Goal: Communication & Community: Share content

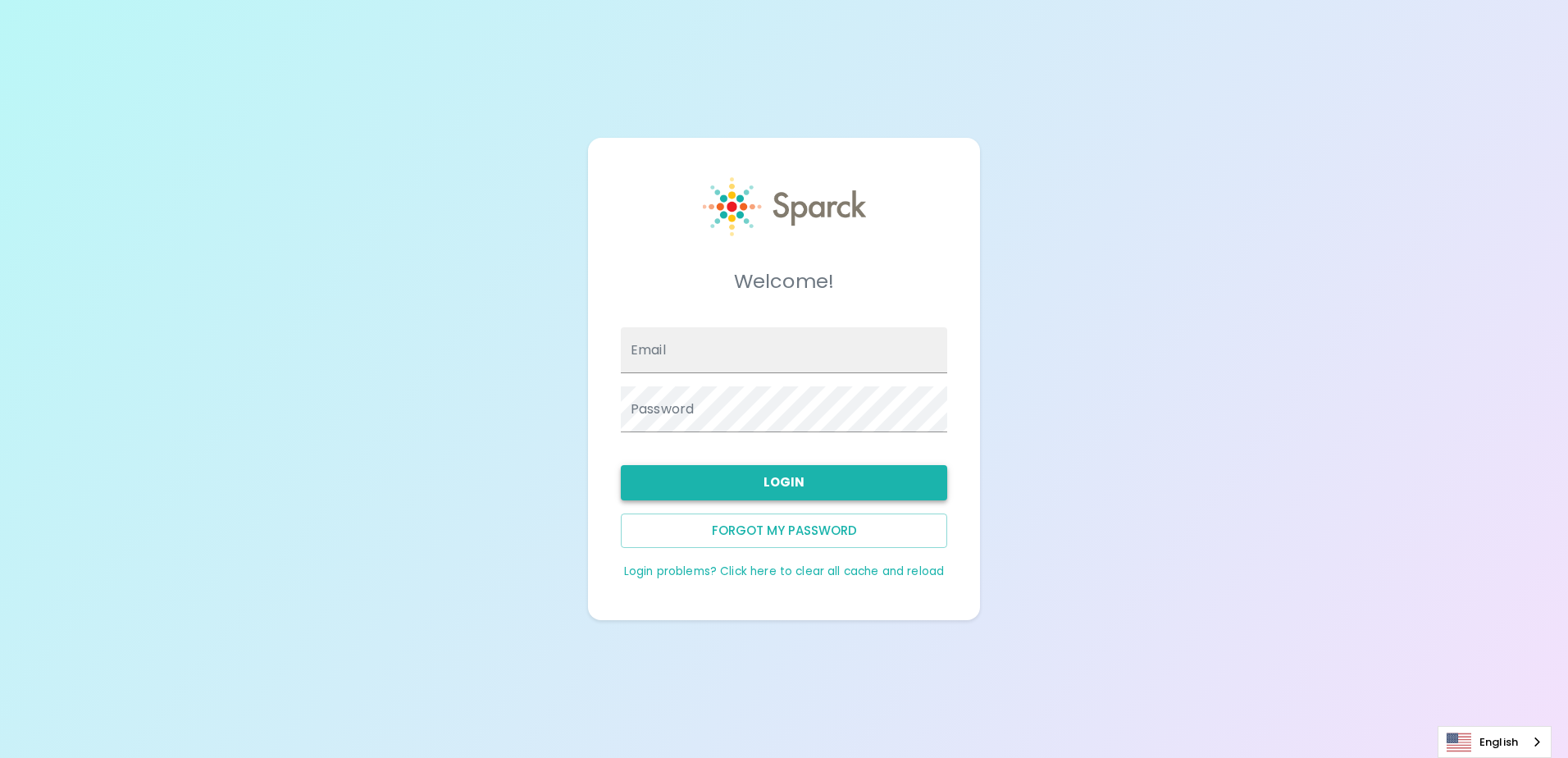
type input "aheredia@sfbaycoffee.com"
click at [848, 489] on button "Login" at bounding box center [783, 482] width 326 height 34
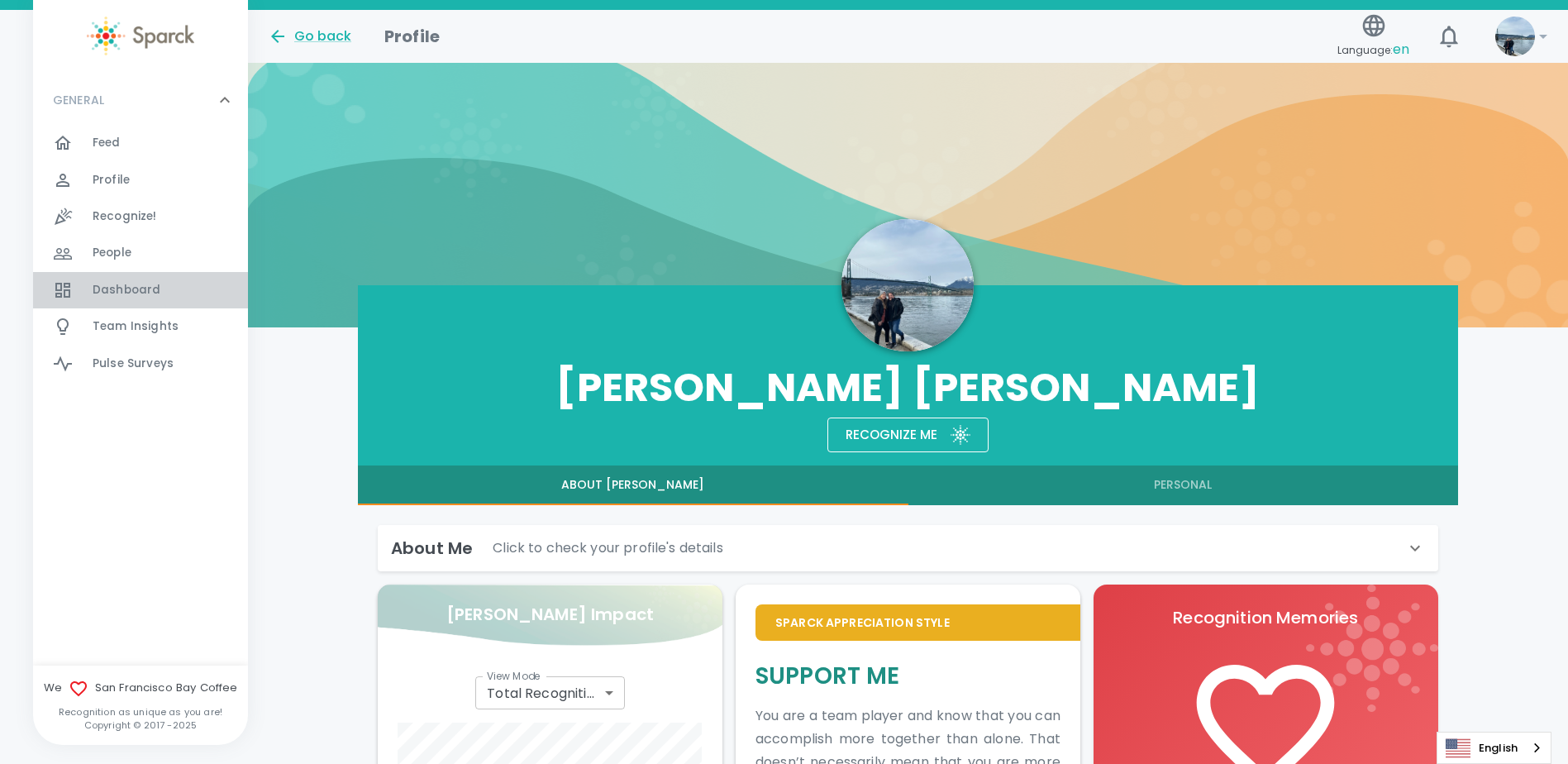
click at [139, 299] on span "Dashboard 0" at bounding box center [126, 291] width 68 height 24
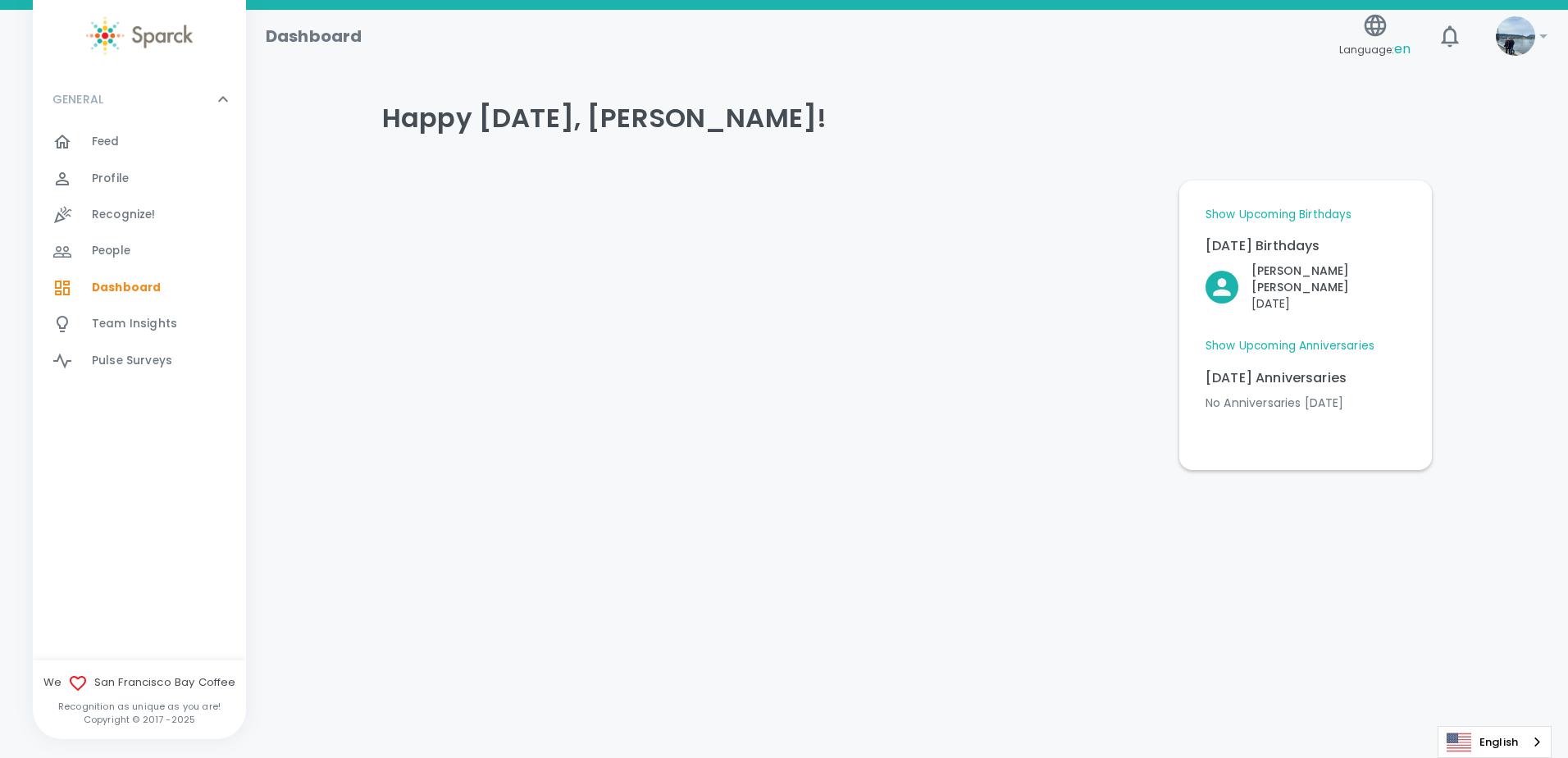
click at [156, 145] on div "Feed 0" at bounding box center [169, 142] width 154 height 23
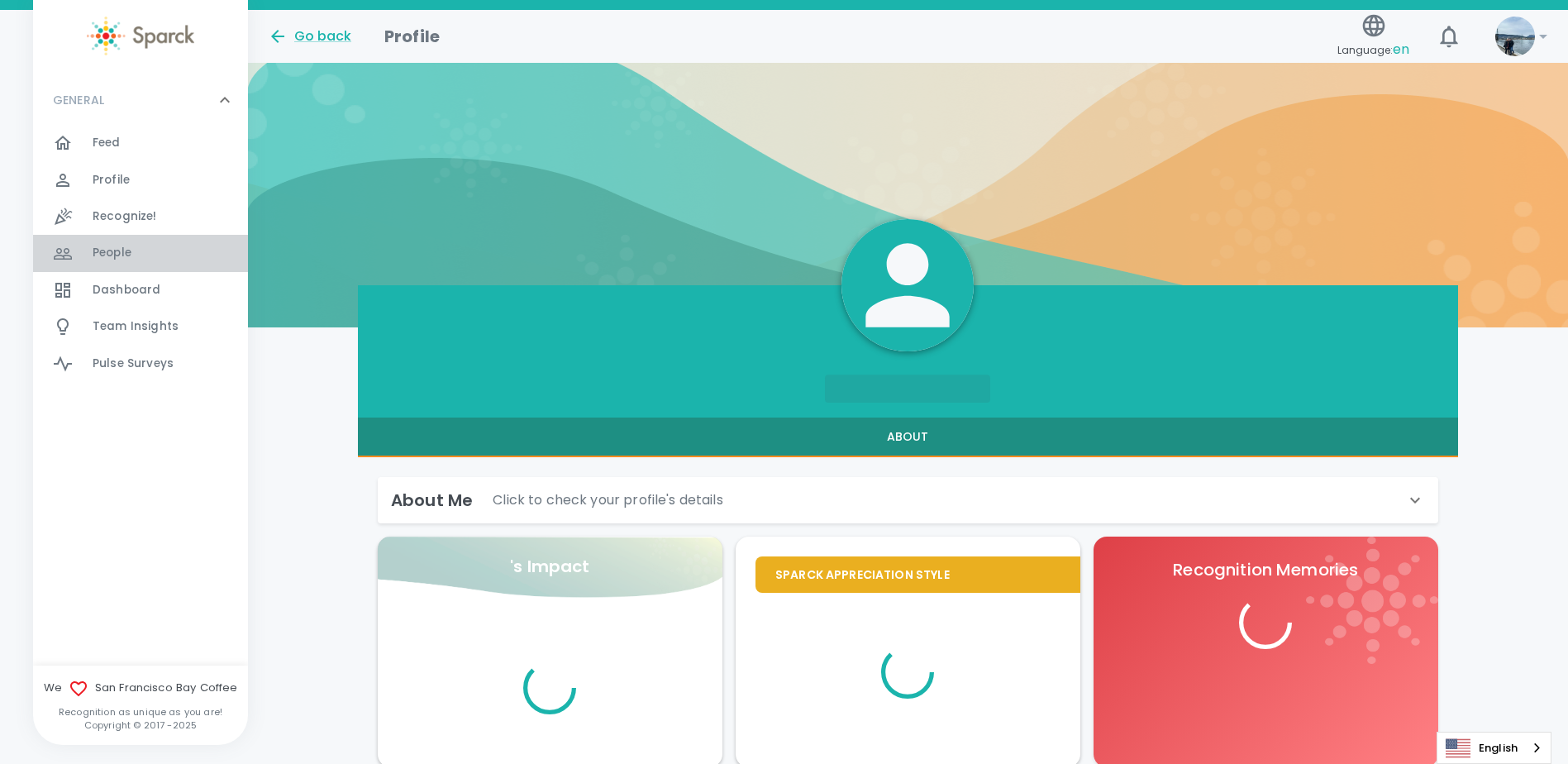
click at [138, 261] on div "People 0" at bounding box center [170, 253] width 156 height 24
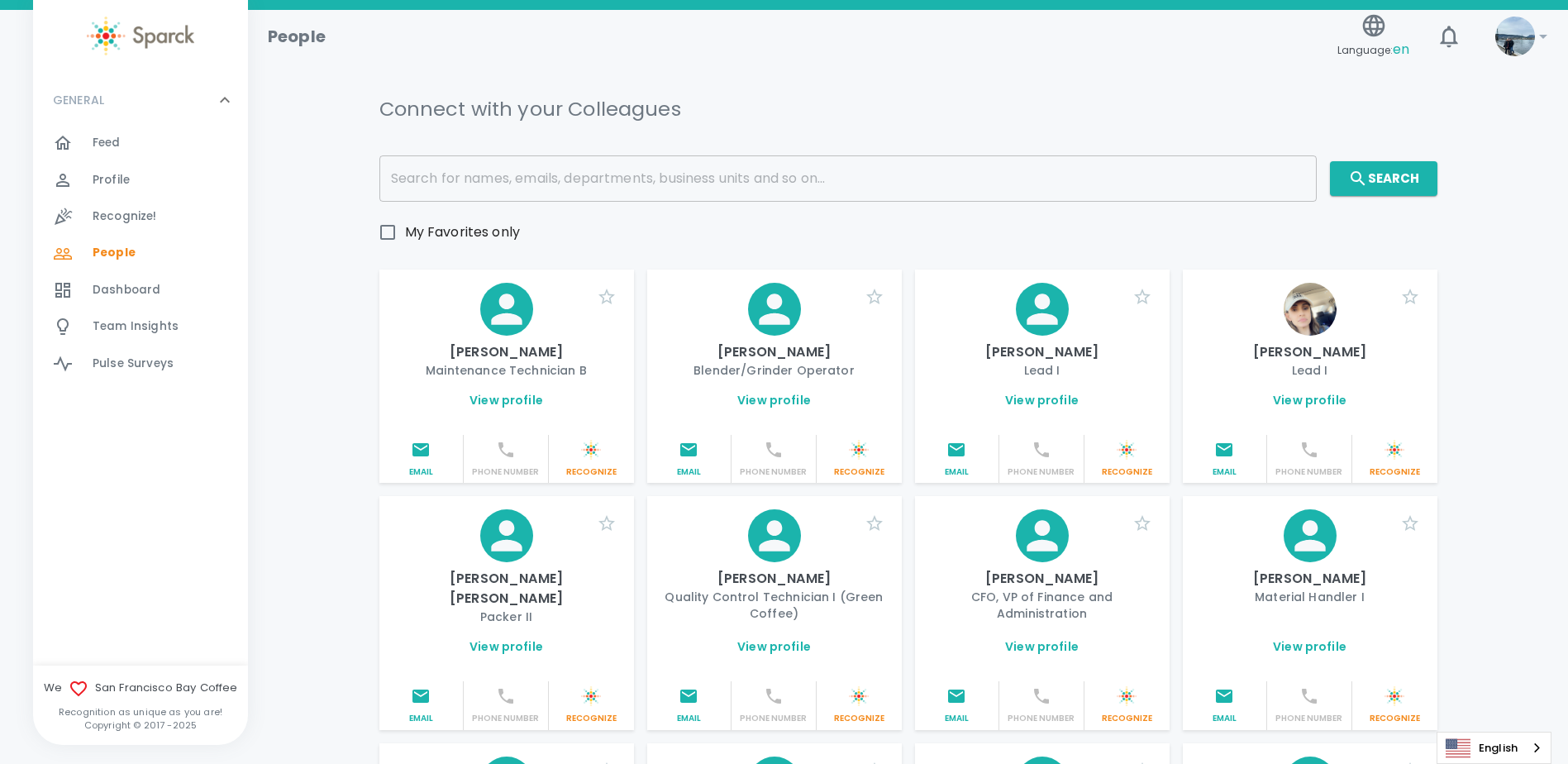
click at [516, 539] on icon at bounding box center [506, 535] width 46 height 46
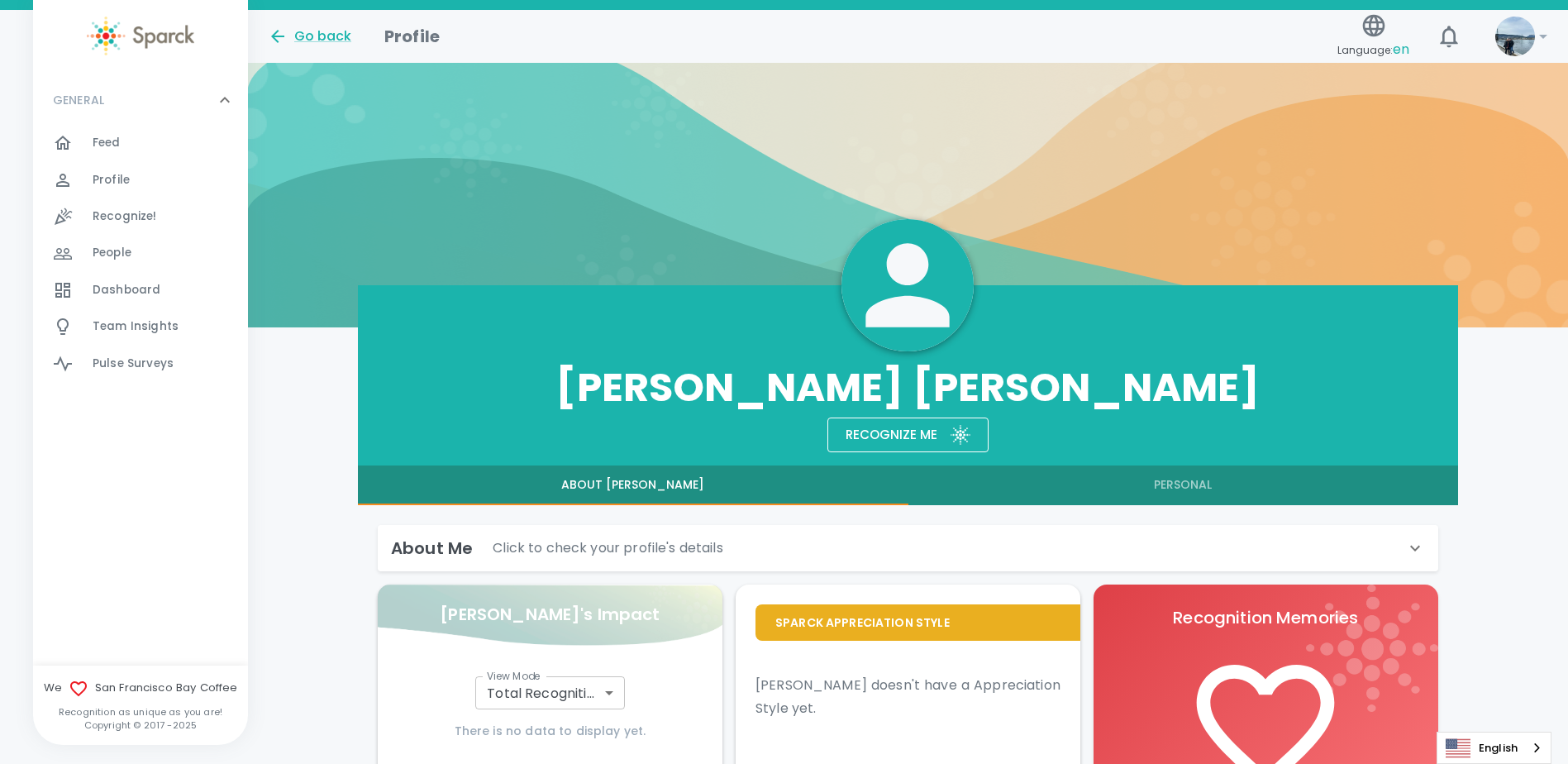
click at [203, 295] on div "Dashboard 0" at bounding box center [170, 291] width 156 height 24
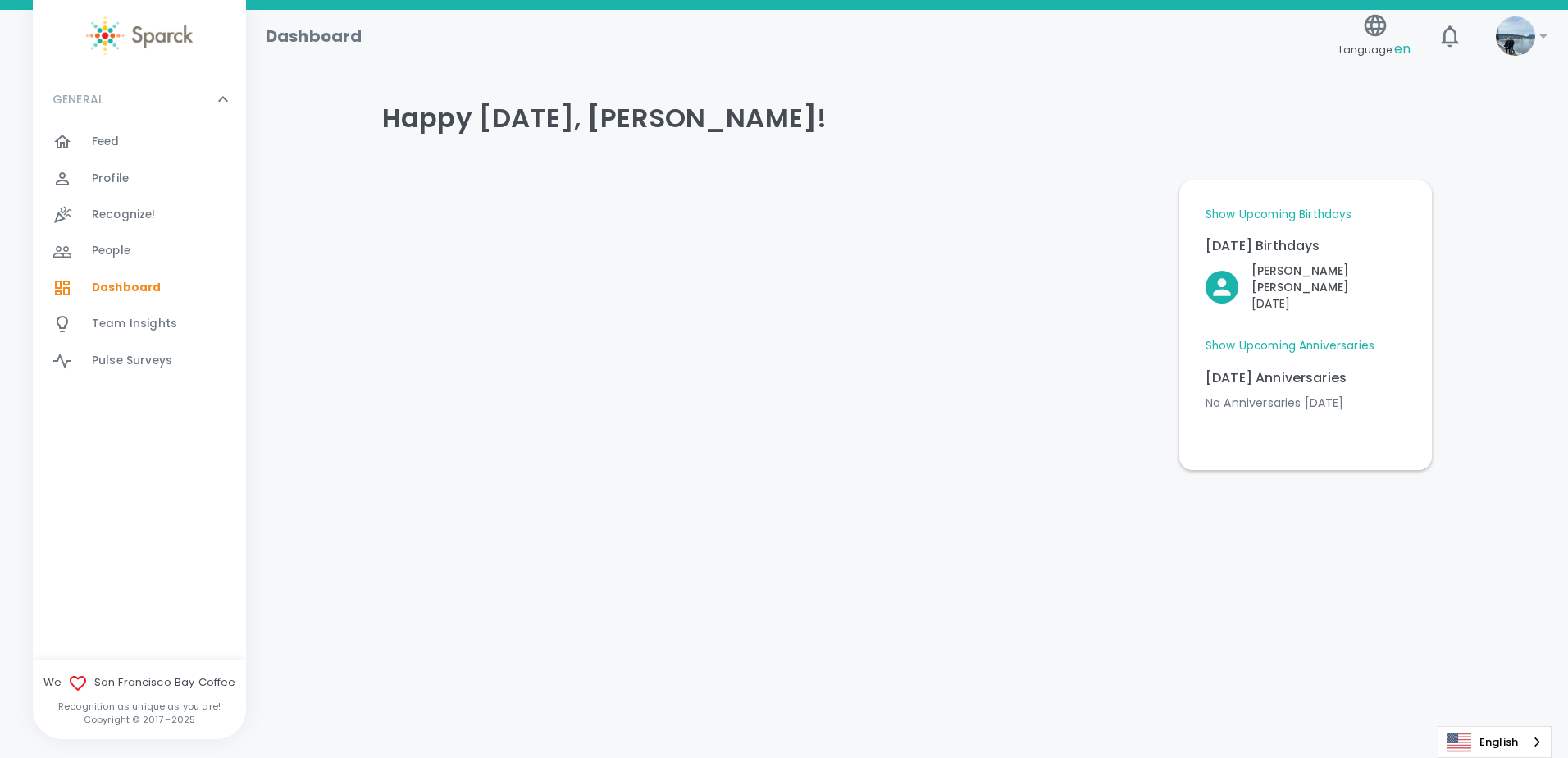
click at [1326, 268] on p "[PERSON_NAME] [PERSON_NAME]" at bounding box center [1329, 278] width 154 height 33
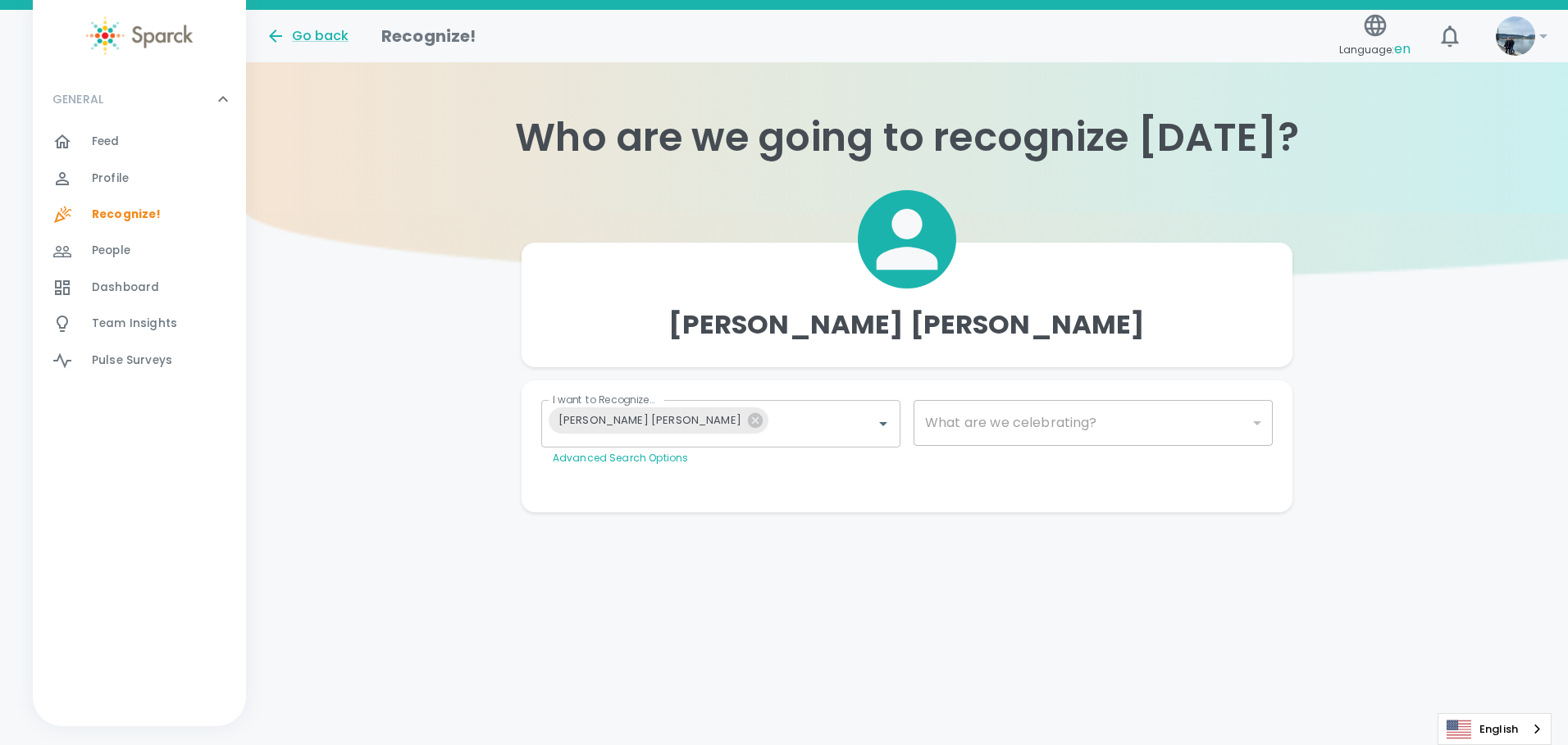
type input "2072"
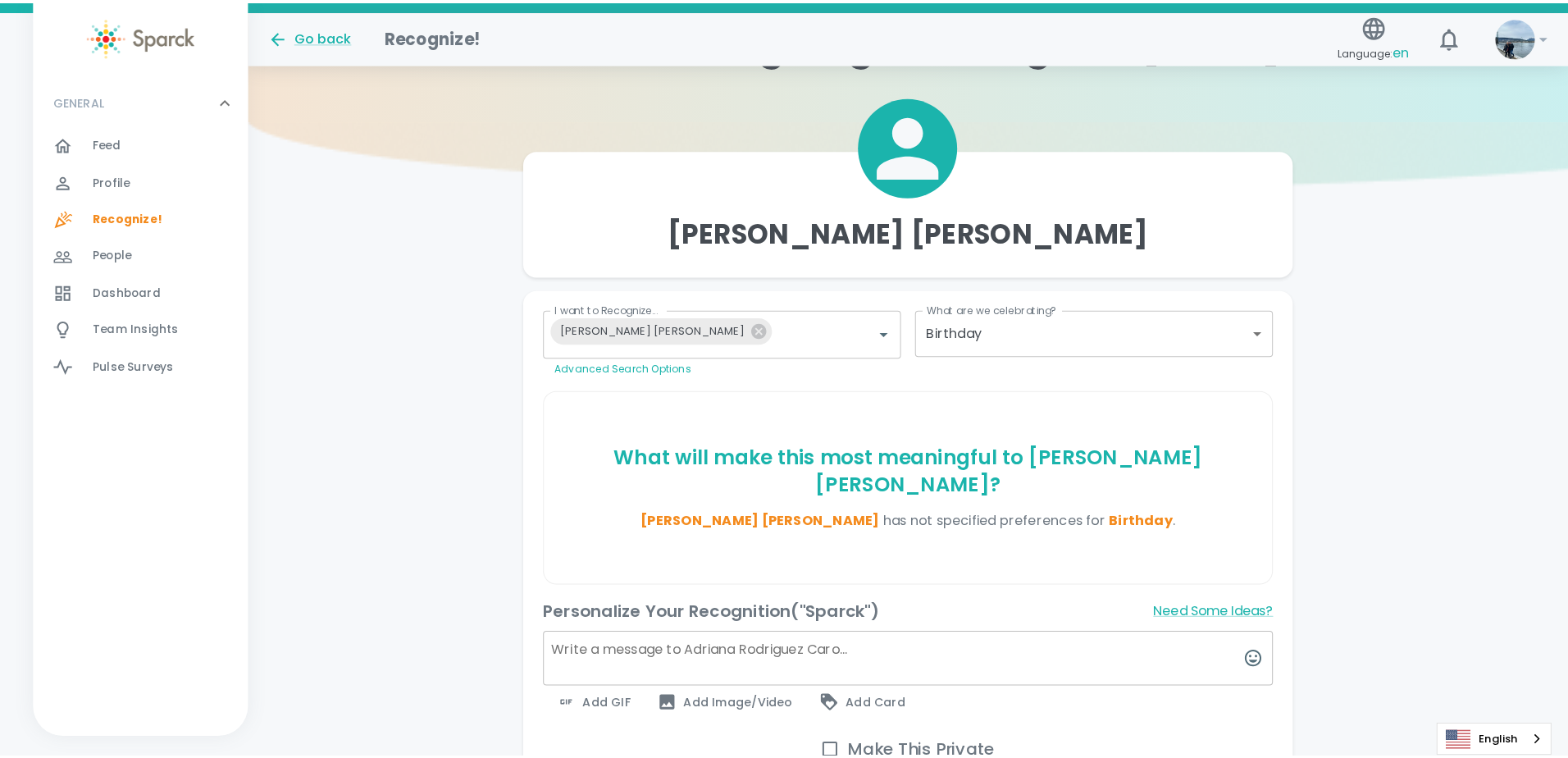
scroll to position [164, 0]
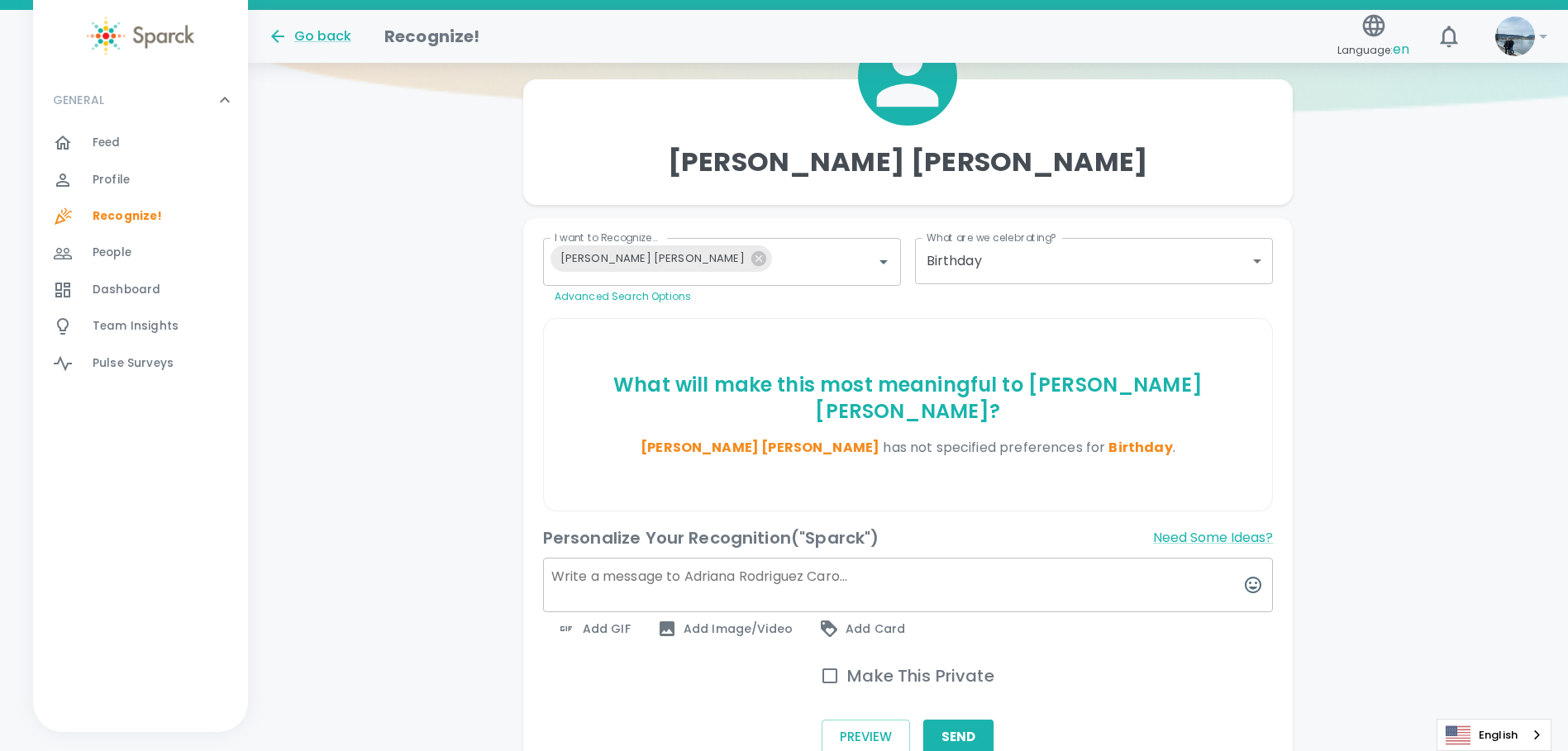
click at [827, 659] on input "Make This Private" at bounding box center [830, 676] width 34 height 34
checkbox input "true"
click at [764, 564] on textarea at bounding box center [908, 585] width 731 height 54
type textarea "Happy Birthday [PERSON_NAME]!!"
click at [605, 619] on span "Add GIF" at bounding box center [594, 629] width 74 height 20
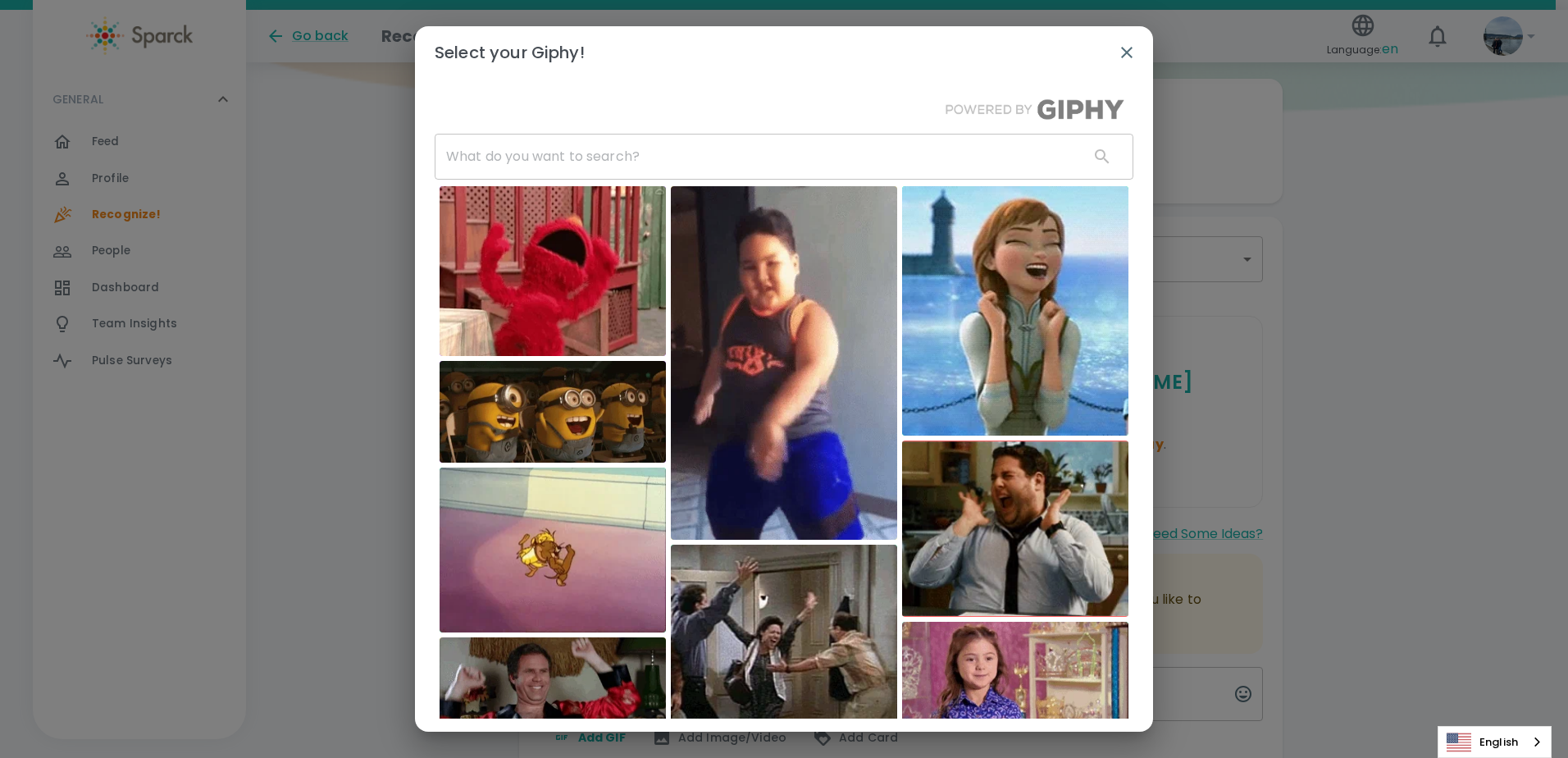
click at [695, 154] on input "text" at bounding box center [755, 156] width 641 height 46
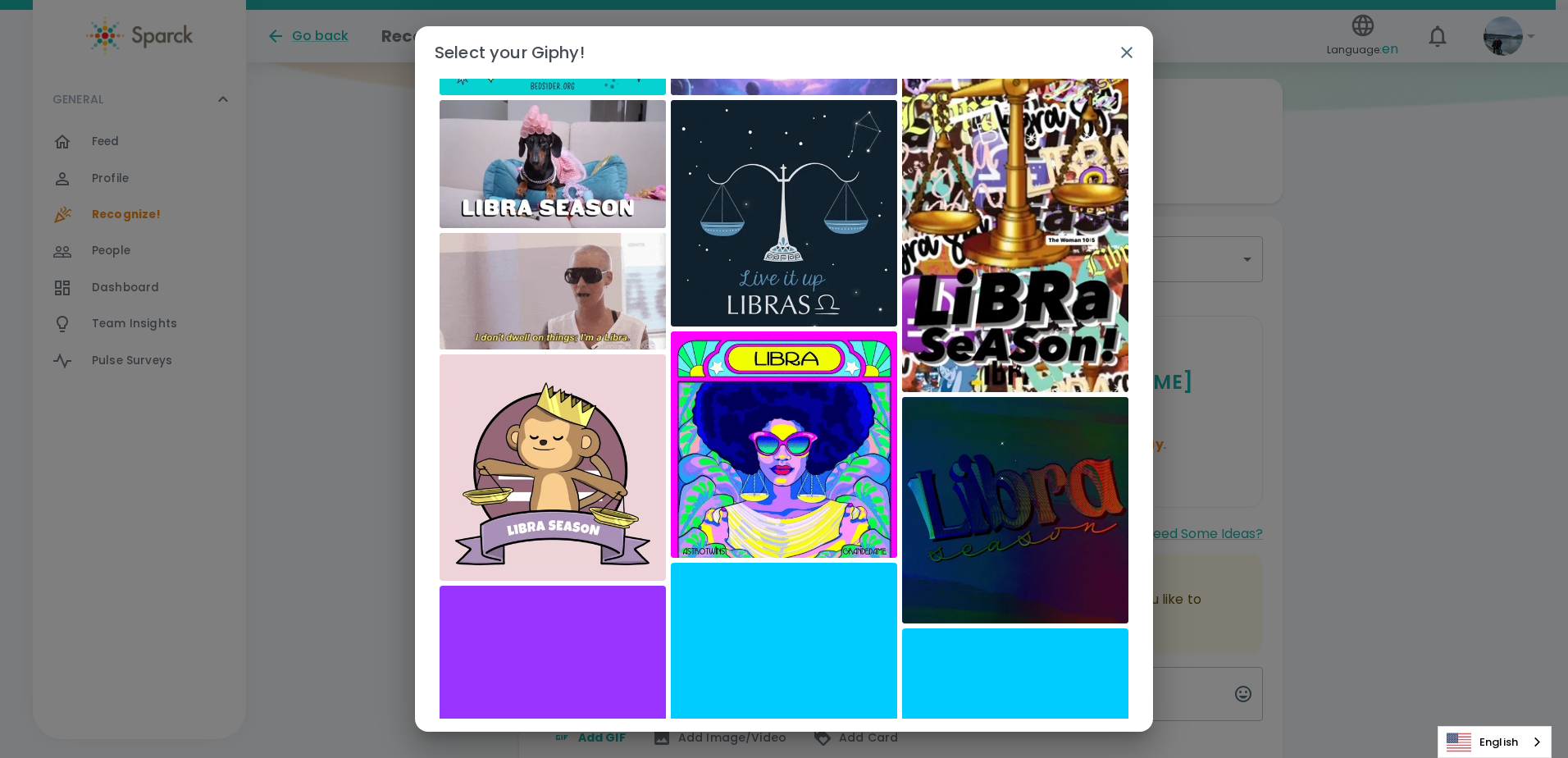
scroll to position [0, 0]
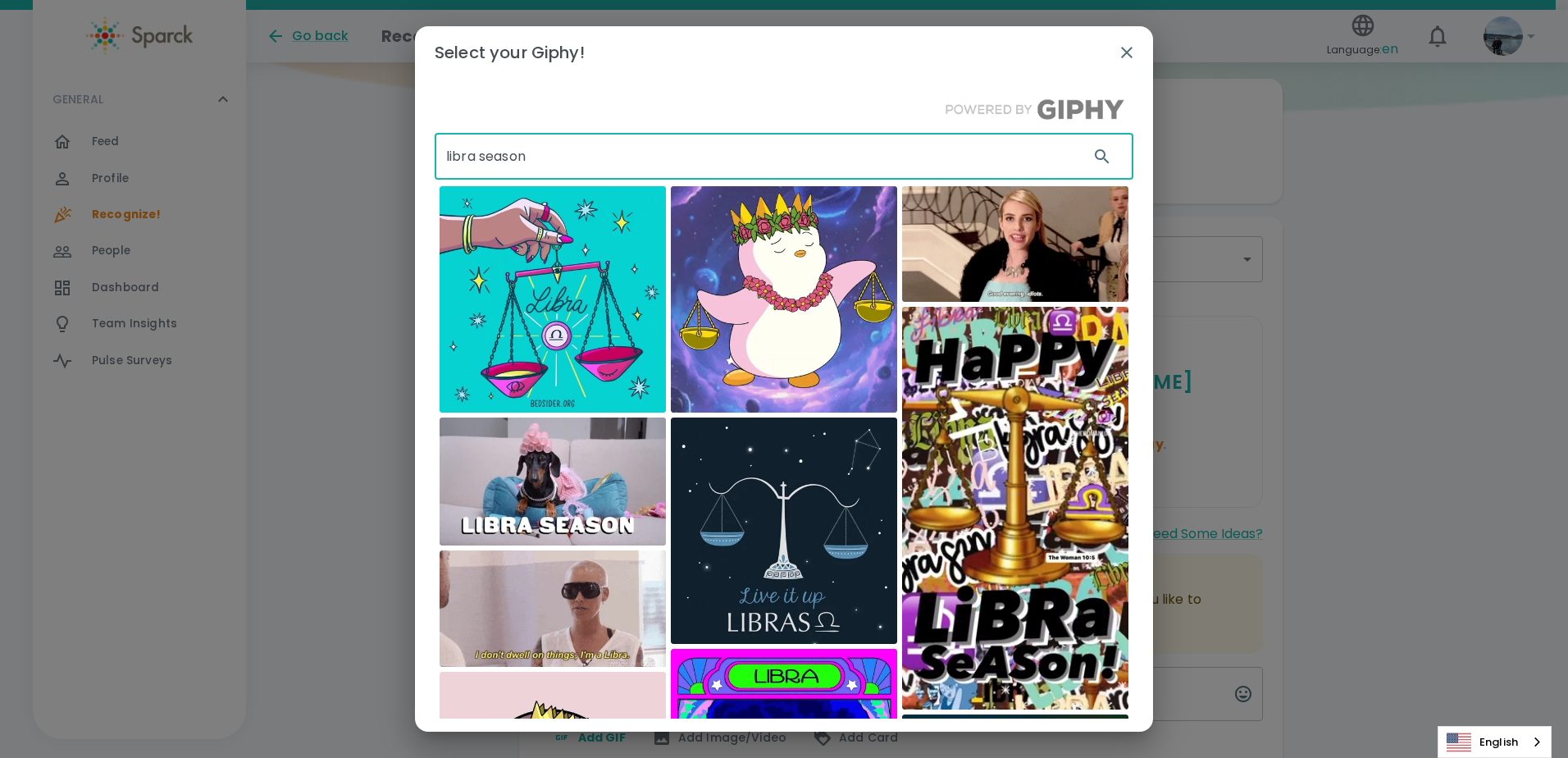
drag, startPoint x: 565, startPoint y: 149, endPoint x: 426, endPoint y: 154, distance: 139.1
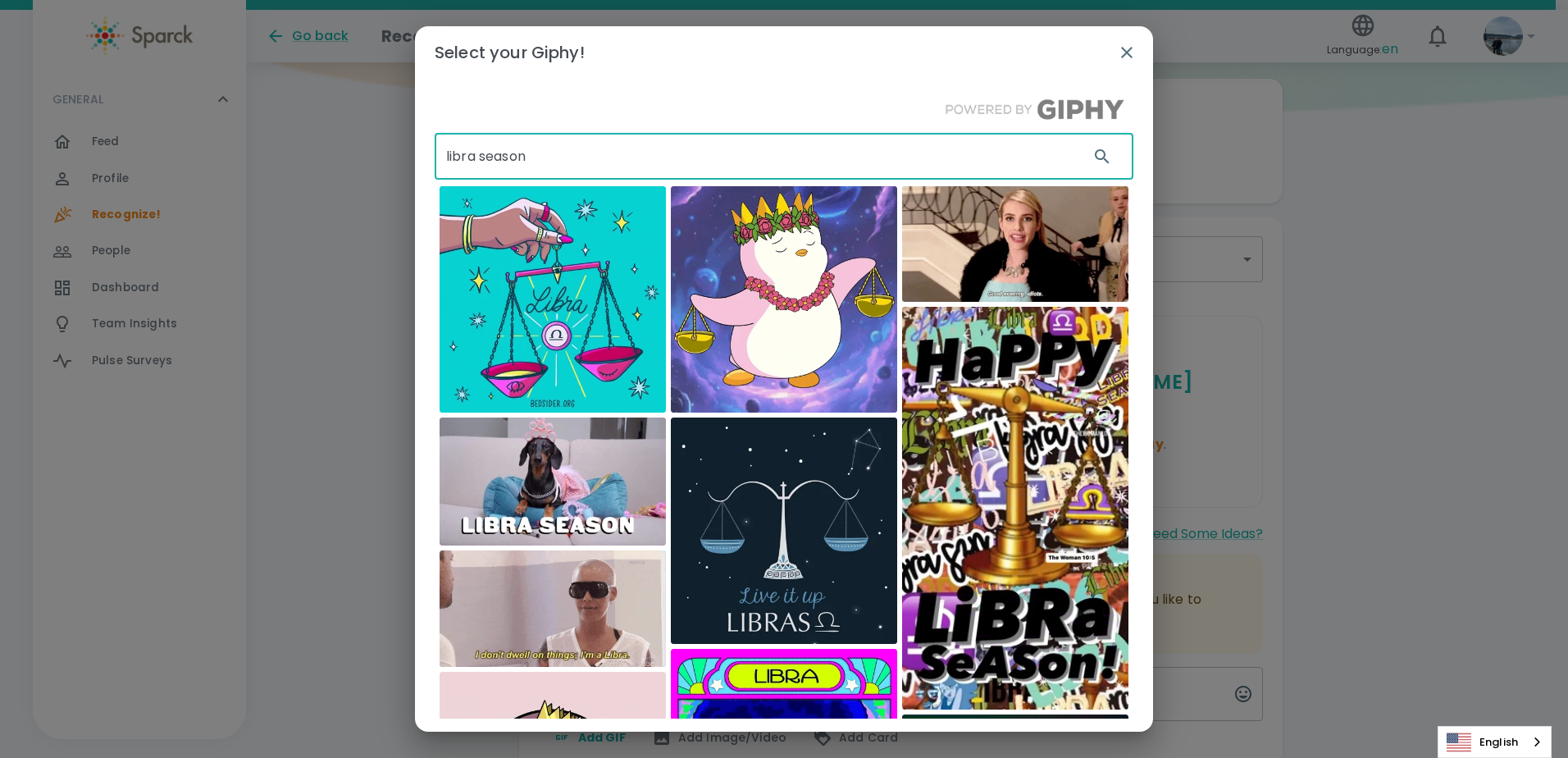
click at [429, 154] on div "libra season ​ Bedsider Pudgy Penguins" at bounding box center [784, 399] width 738 height 639
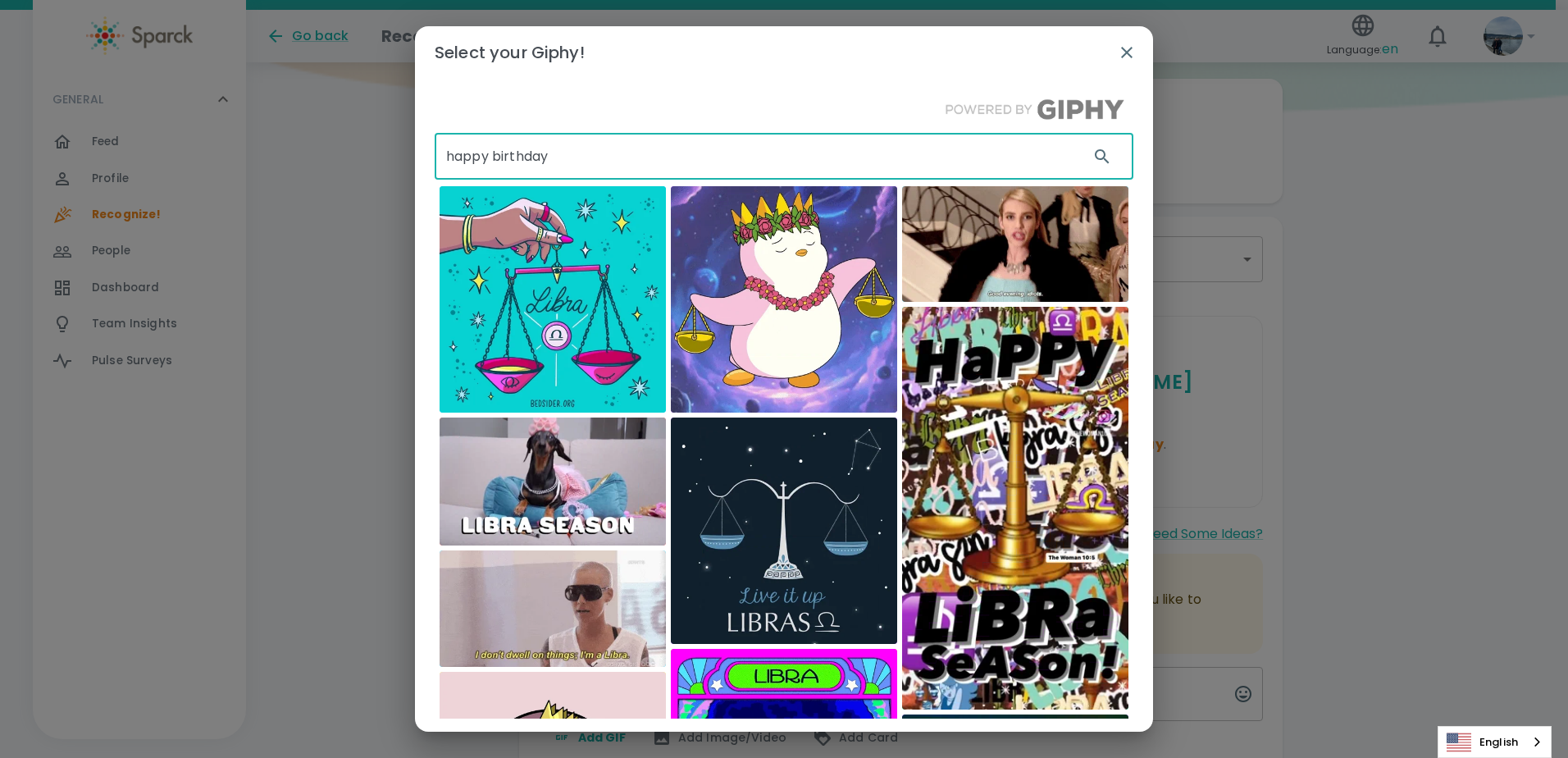
type input "happy birthday"
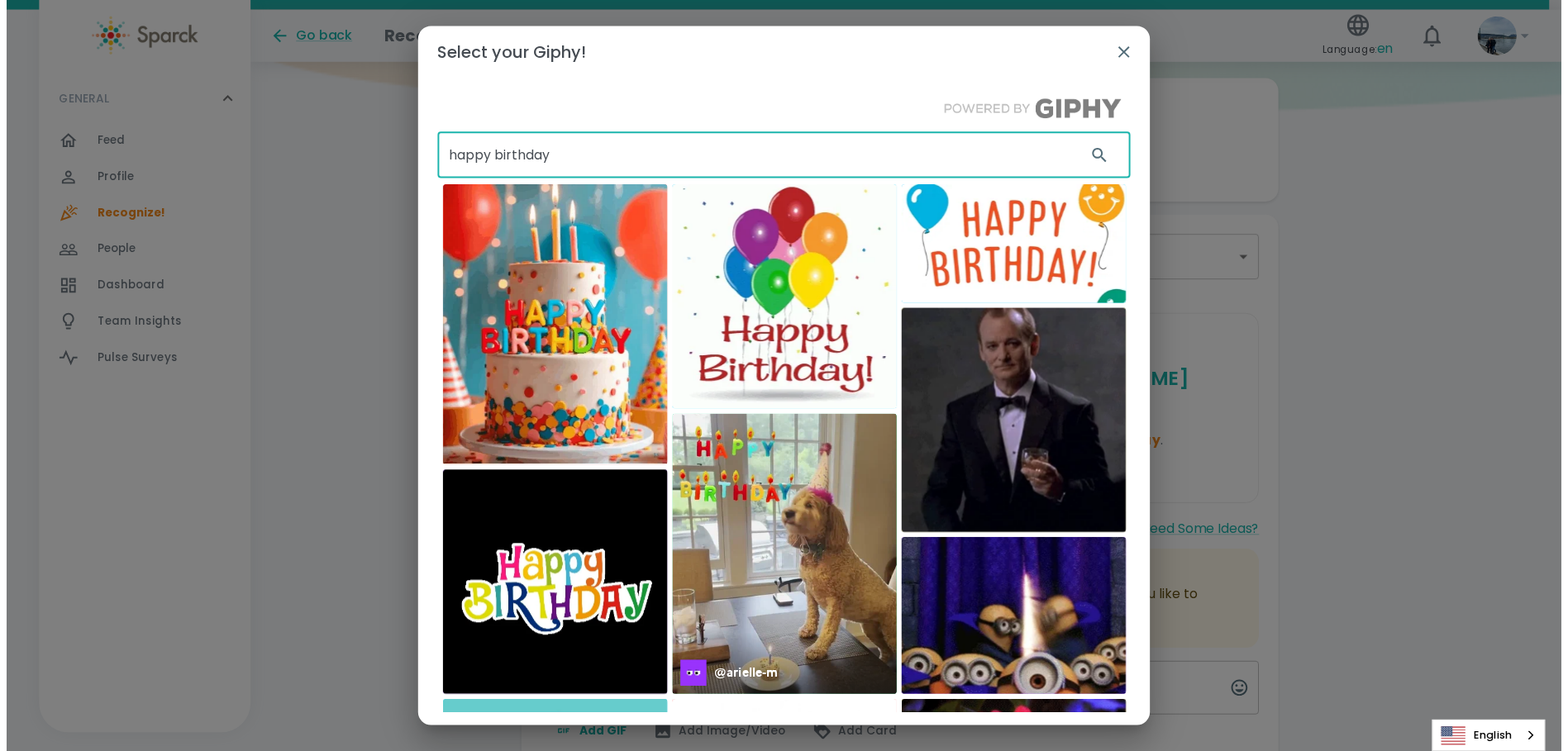
scroll to position [5, 0]
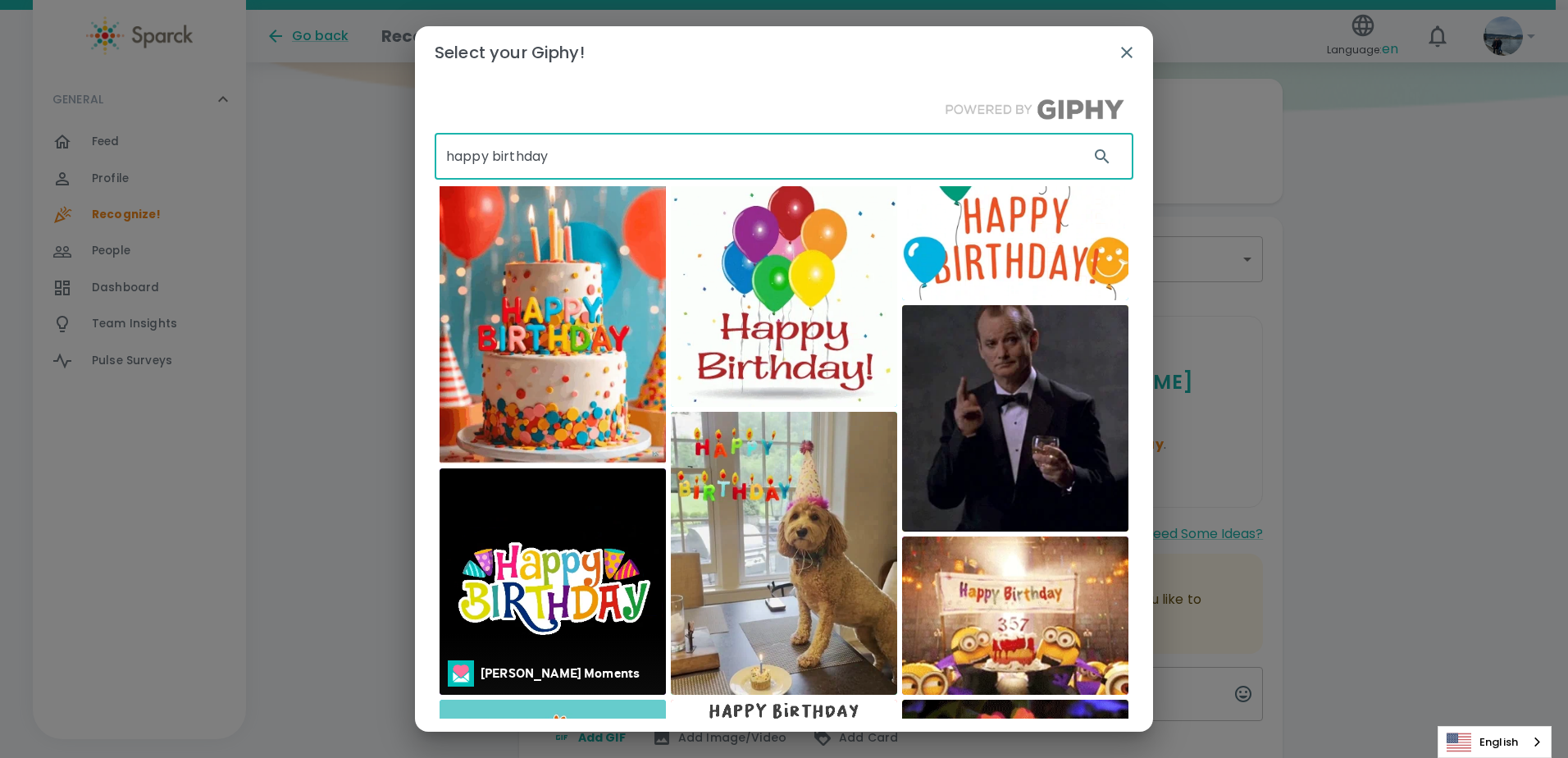
click at [504, 484] on img at bounding box center [553, 581] width 226 height 226
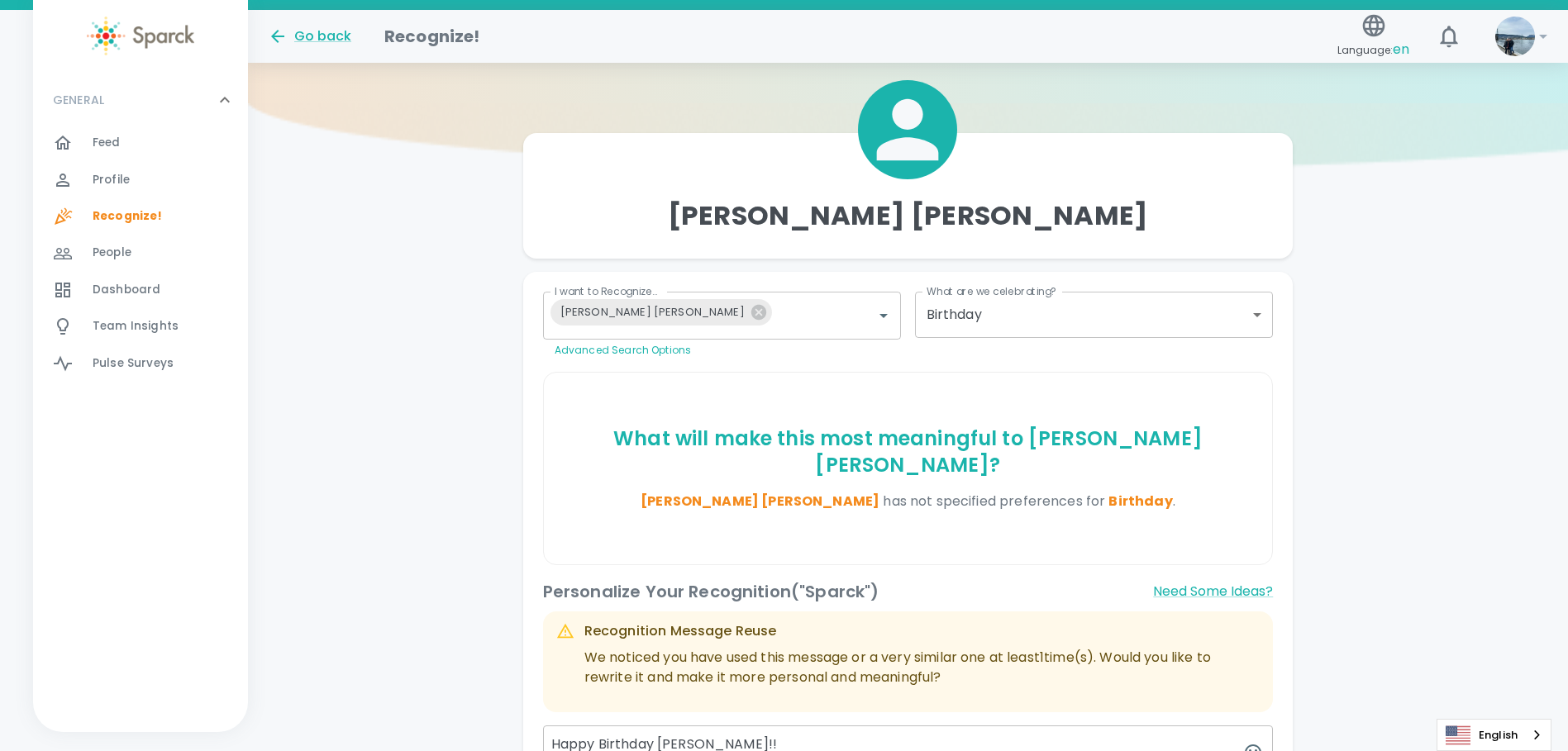
scroll to position [442, 0]
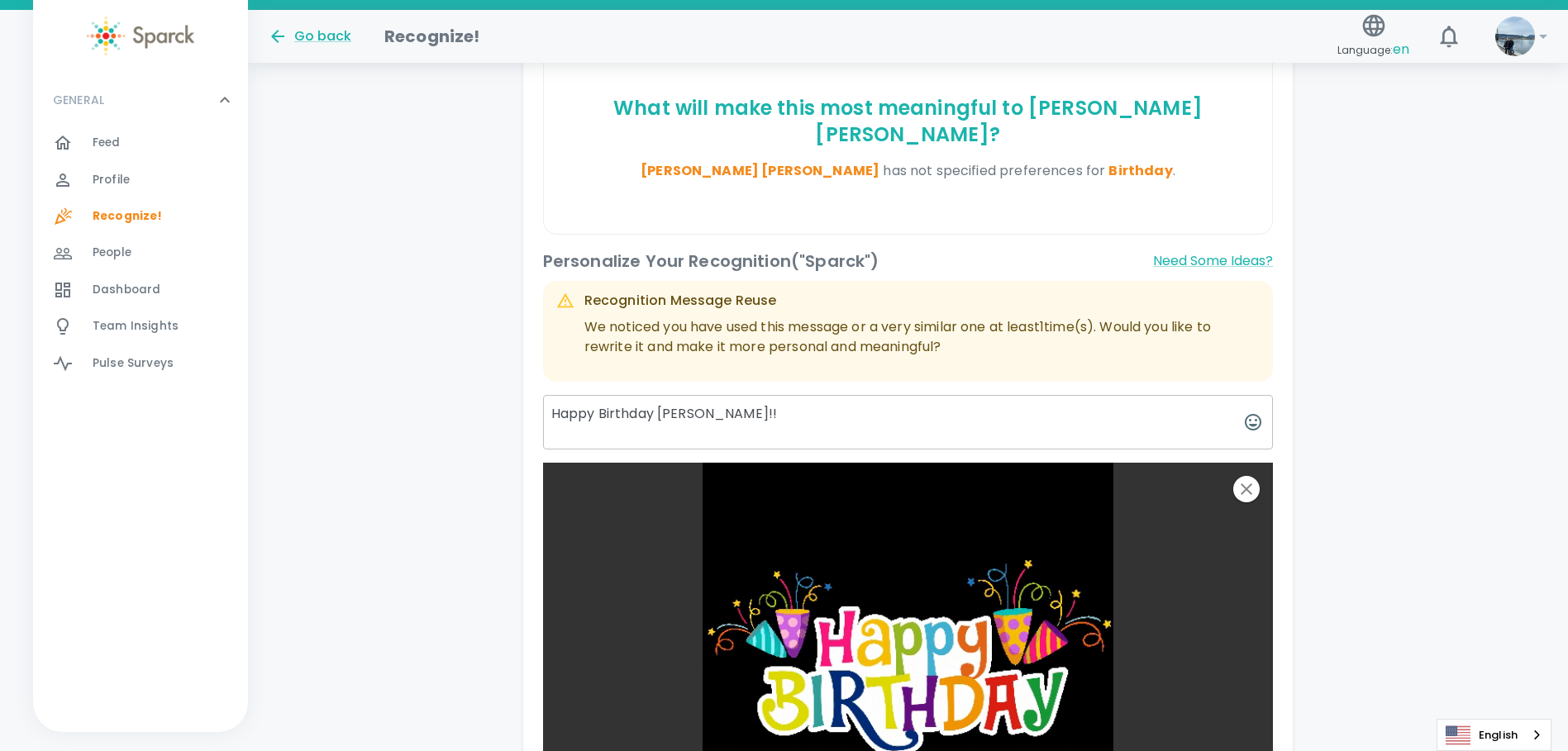
click at [797, 395] on textarea "Happy Birthday [PERSON_NAME]!!" at bounding box center [908, 423] width 731 height 54
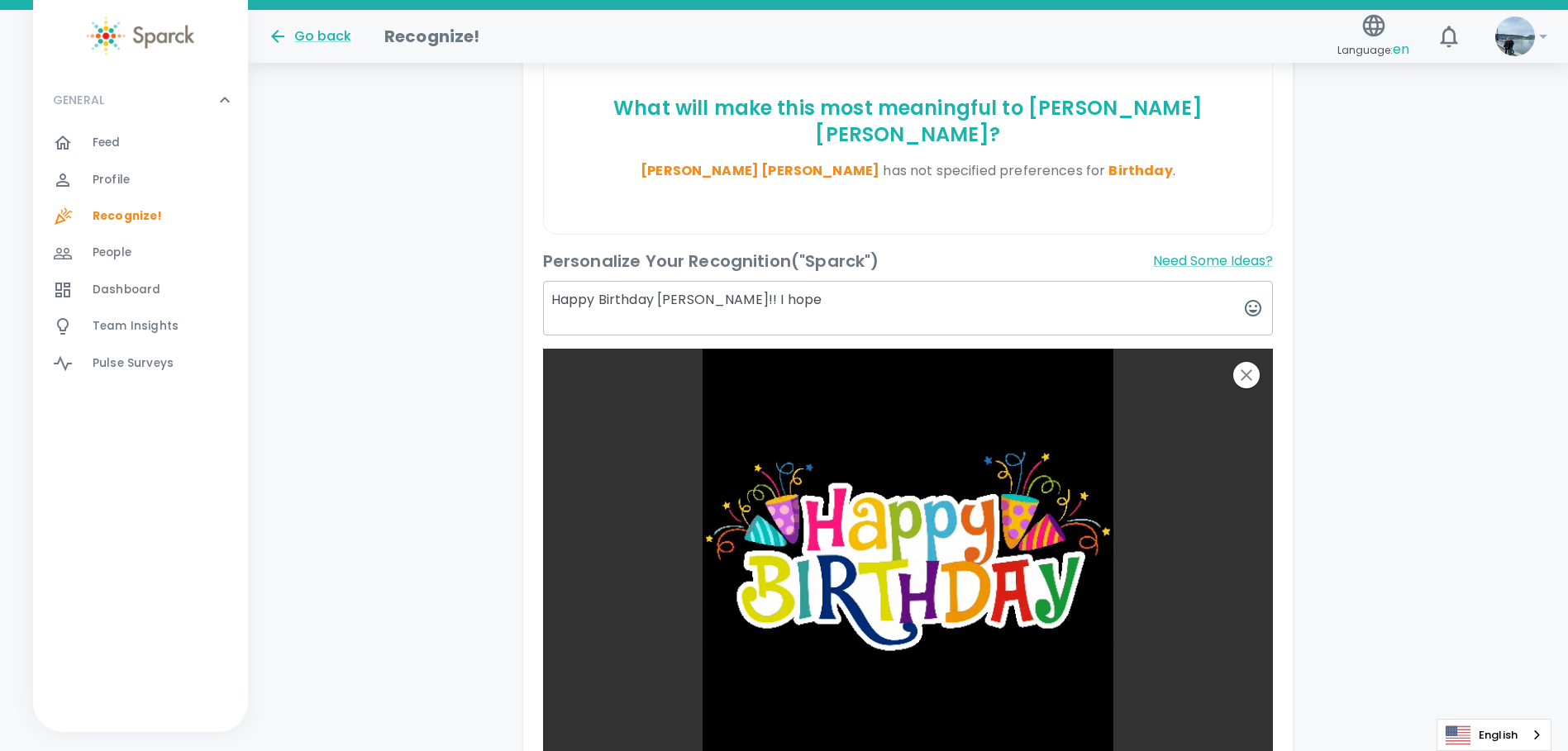
click at [776, 281] on textarea "Happy Birthday [PERSON_NAME]!! I hope" at bounding box center [908, 309] width 731 height 54
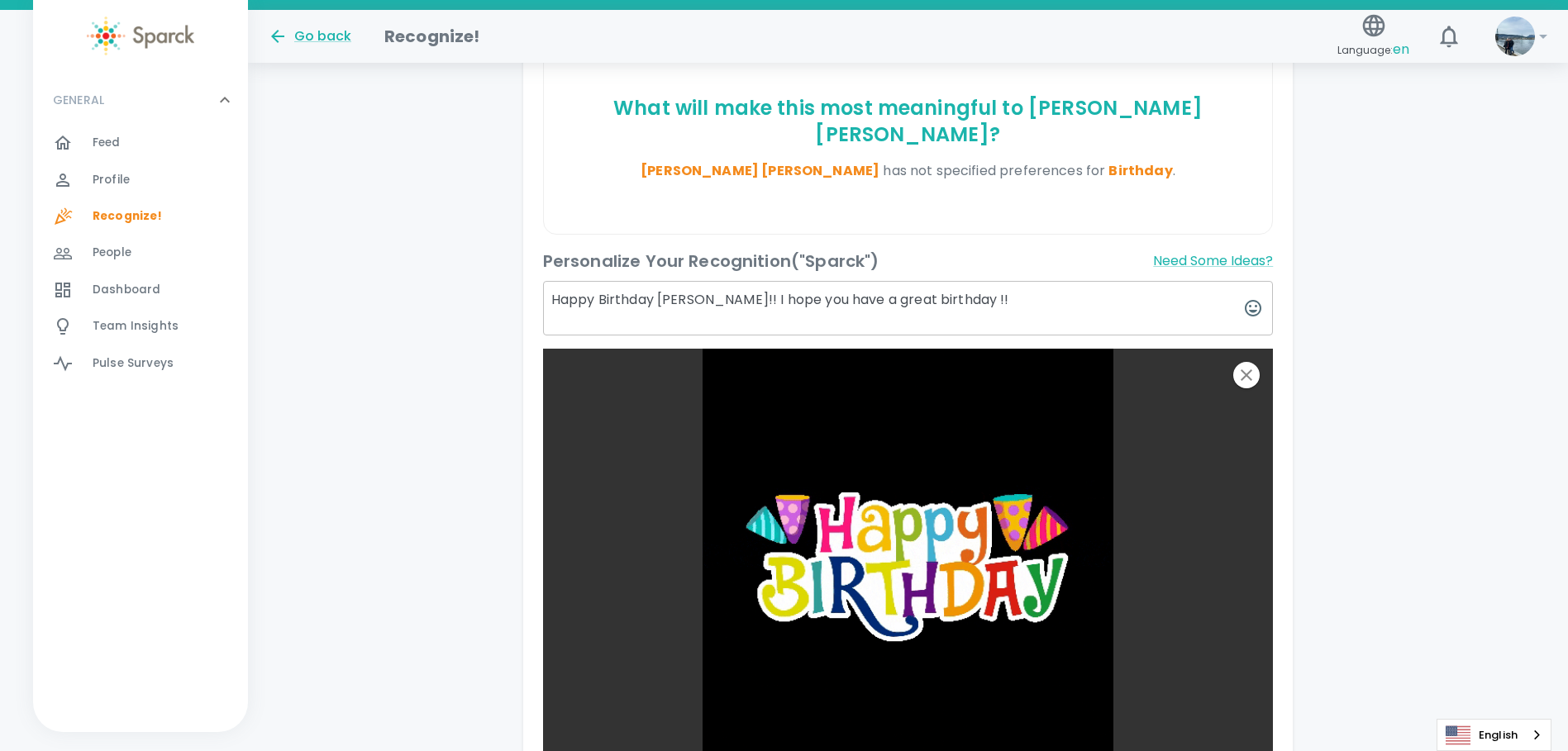
click at [723, 281] on textarea "Happy Birthday [PERSON_NAME]!! I hope you have a great birthday !!" at bounding box center [908, 309] width 731 height 54
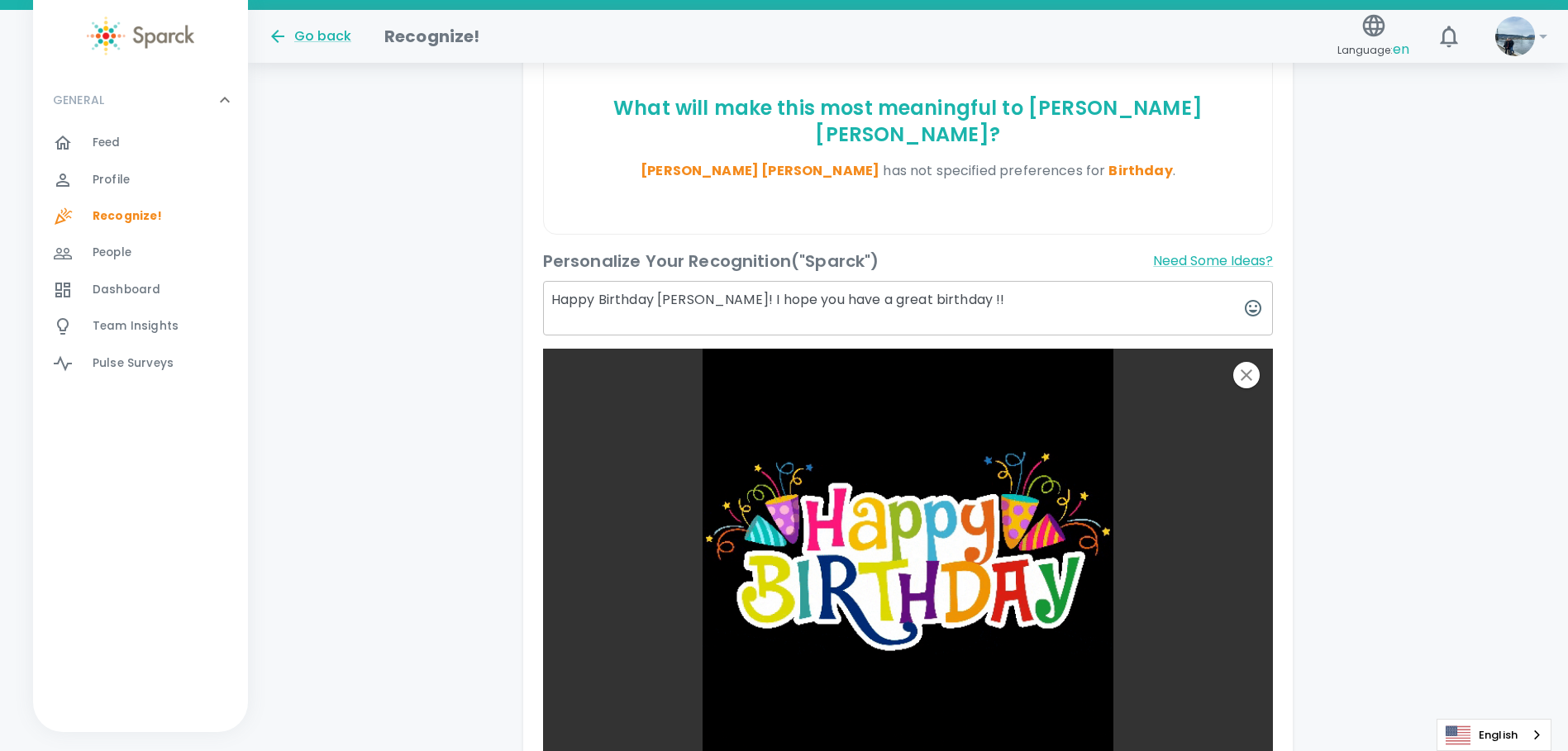
type textarea "Happy Birthday [PERSON_NAME]! I hope you have a great birthday !!"
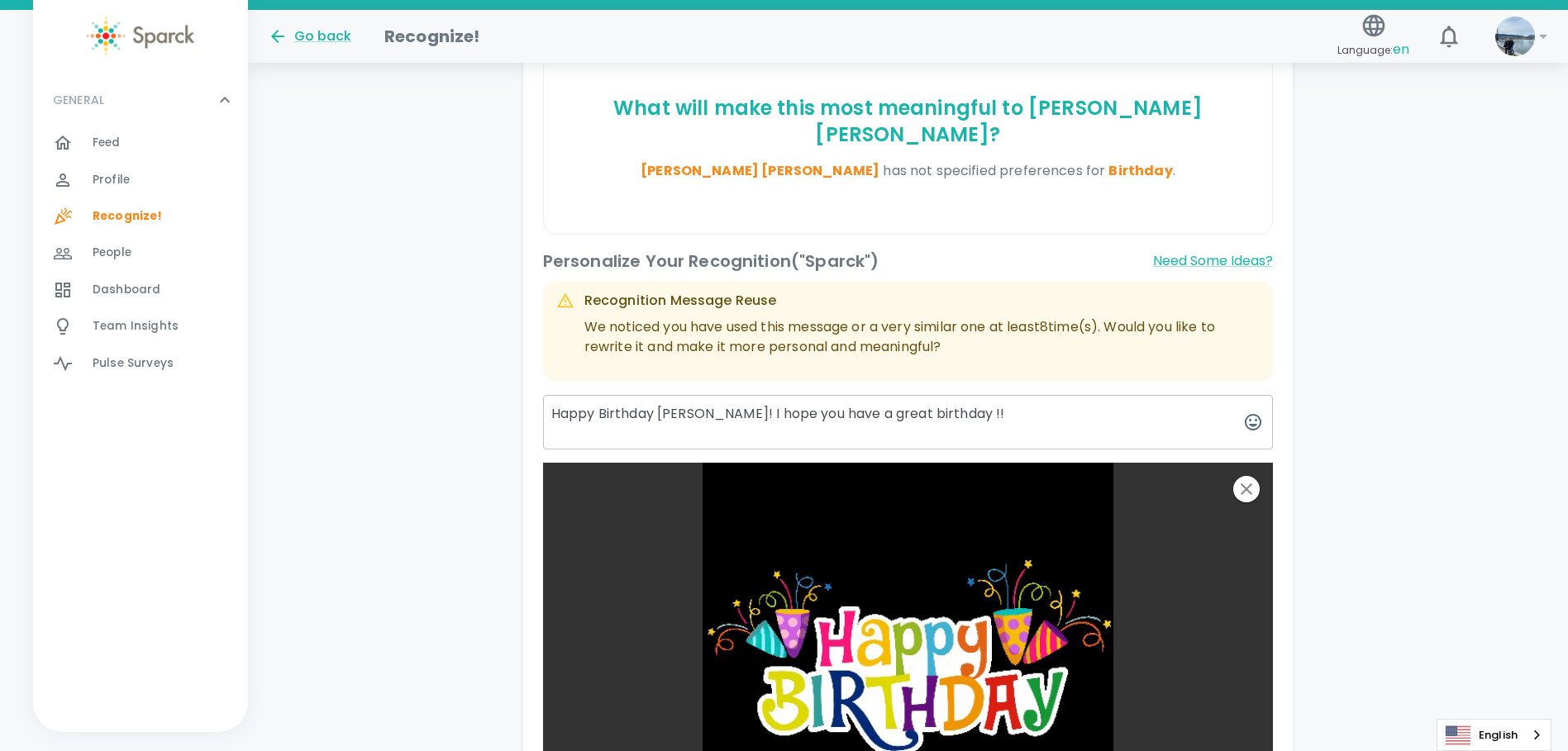
scroll to position [773, 0]
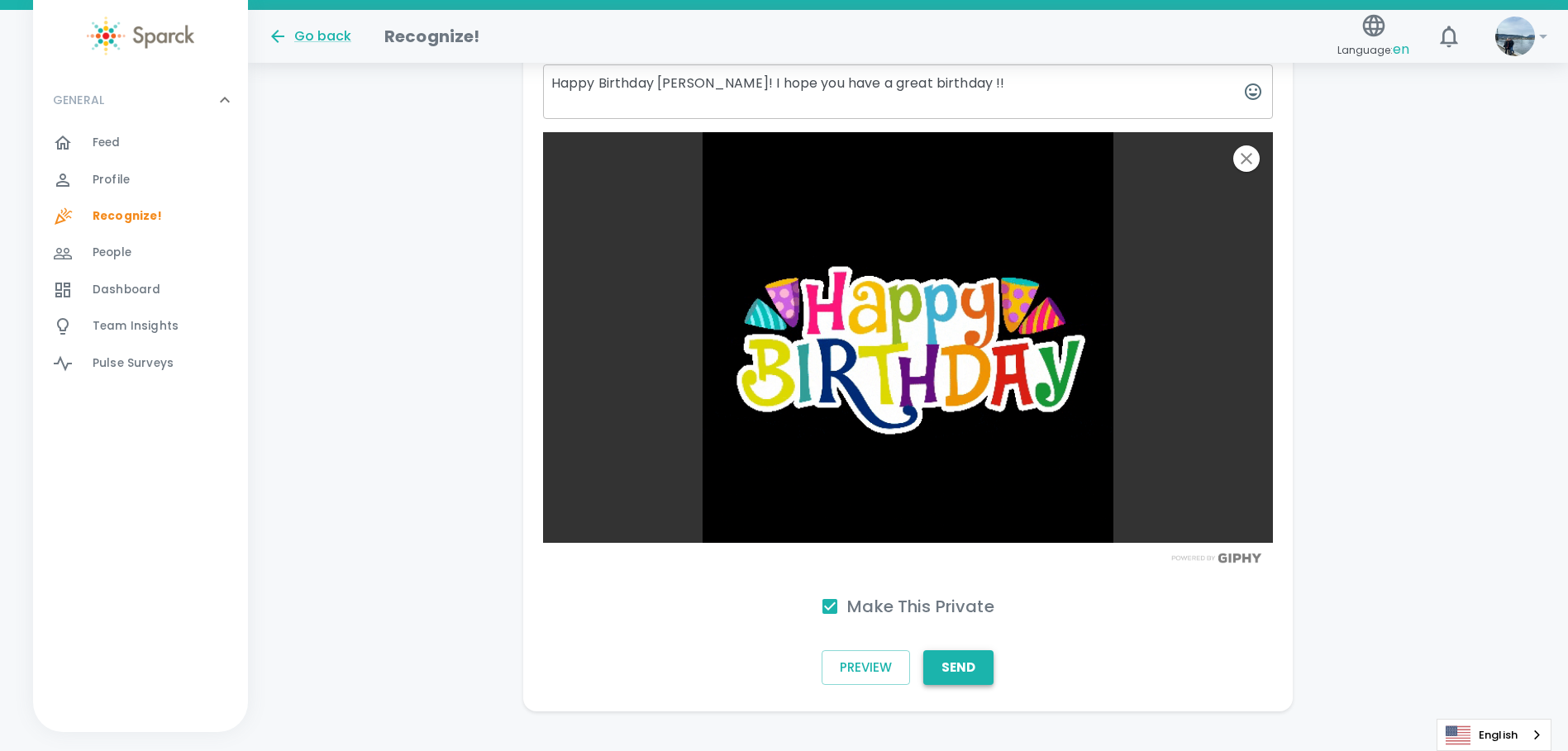
click at [977, 651] on button "Send" at bounding box center [959, 668] width 71 height 34
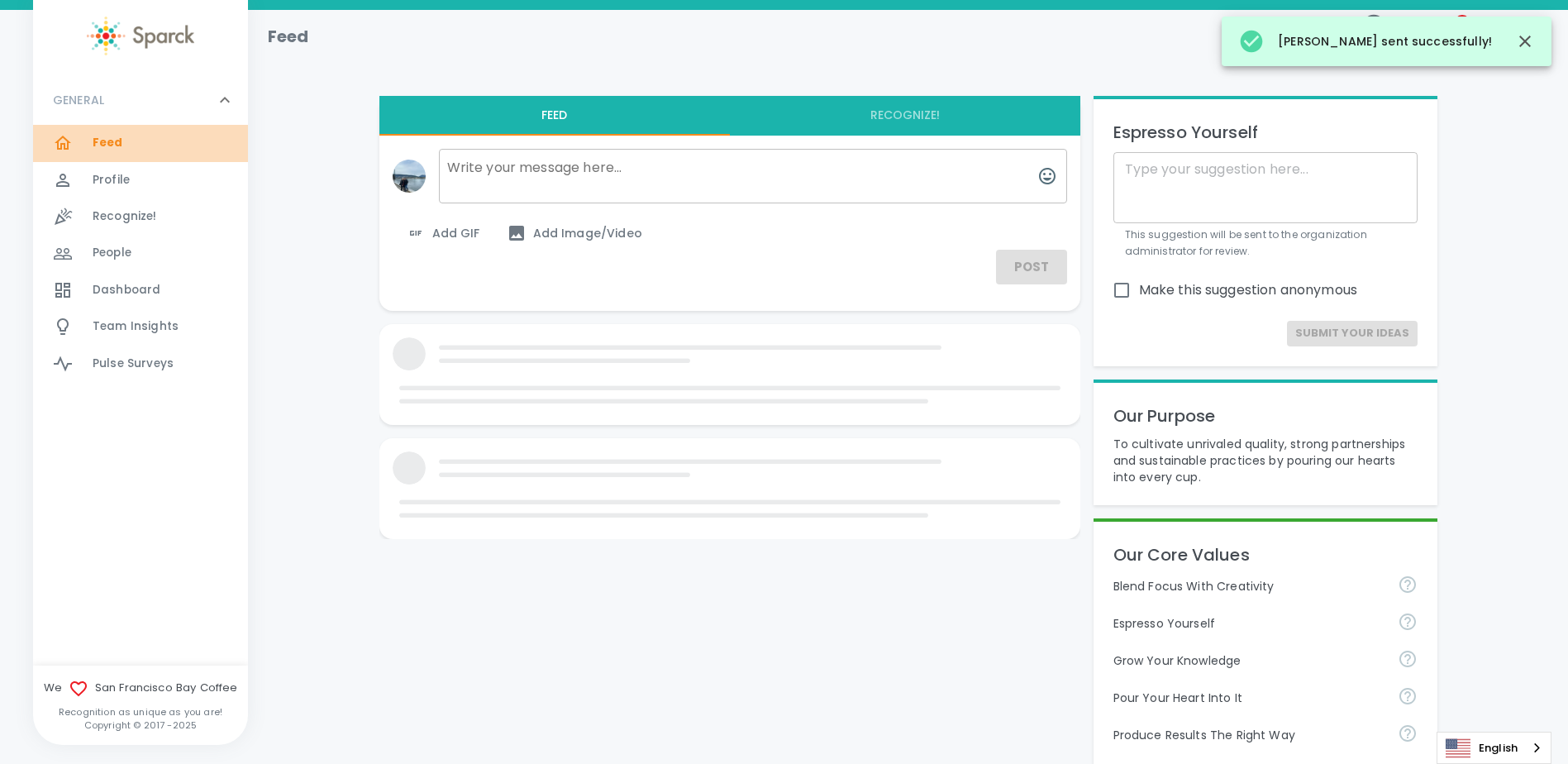
click at [99, 147] on span "Feed" at bounding box center [108, 143] width 31 height 16
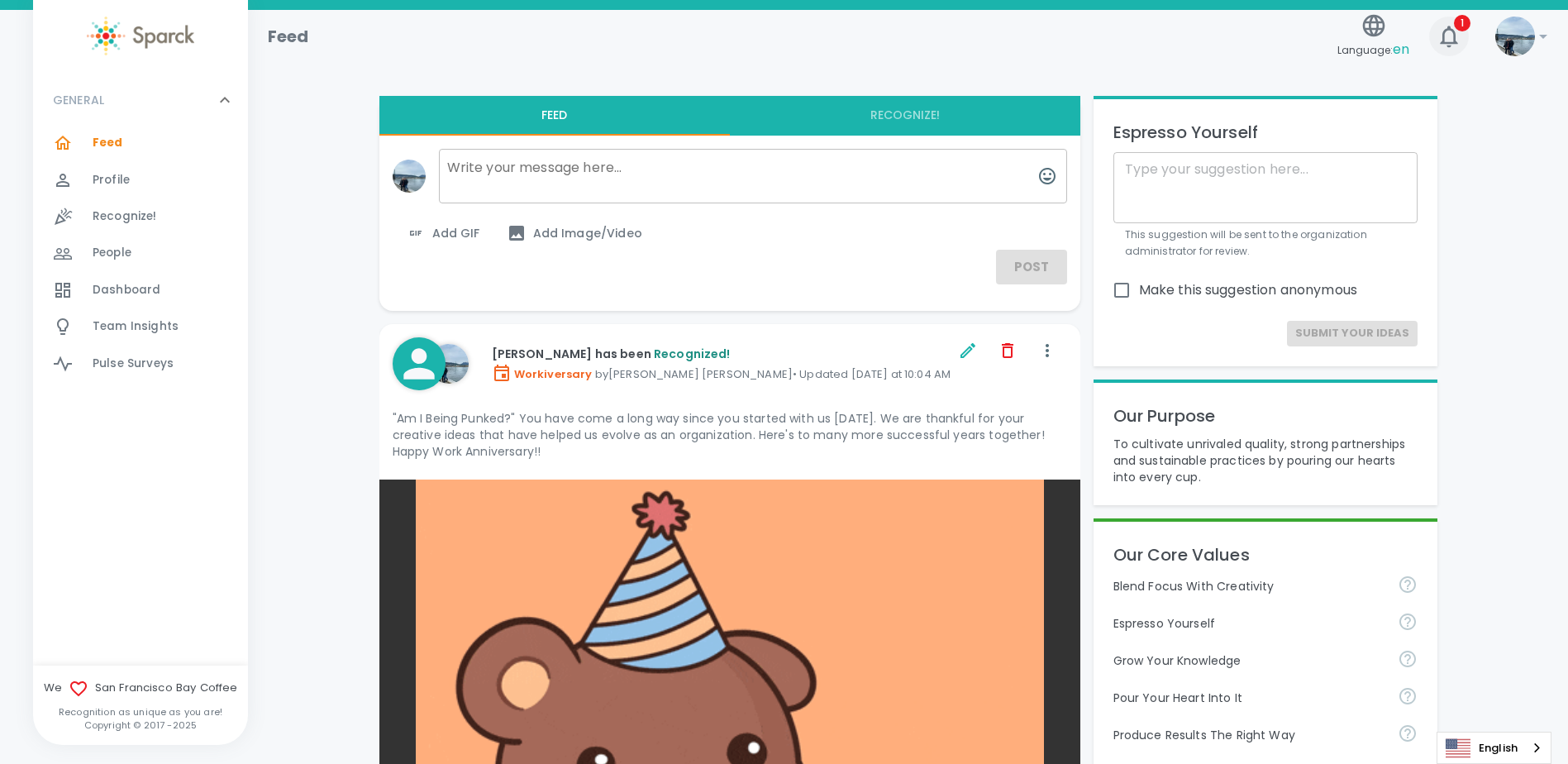
click at [1444, 28] on icon "button" at bounding box center [1448, 36] width 26 height 26
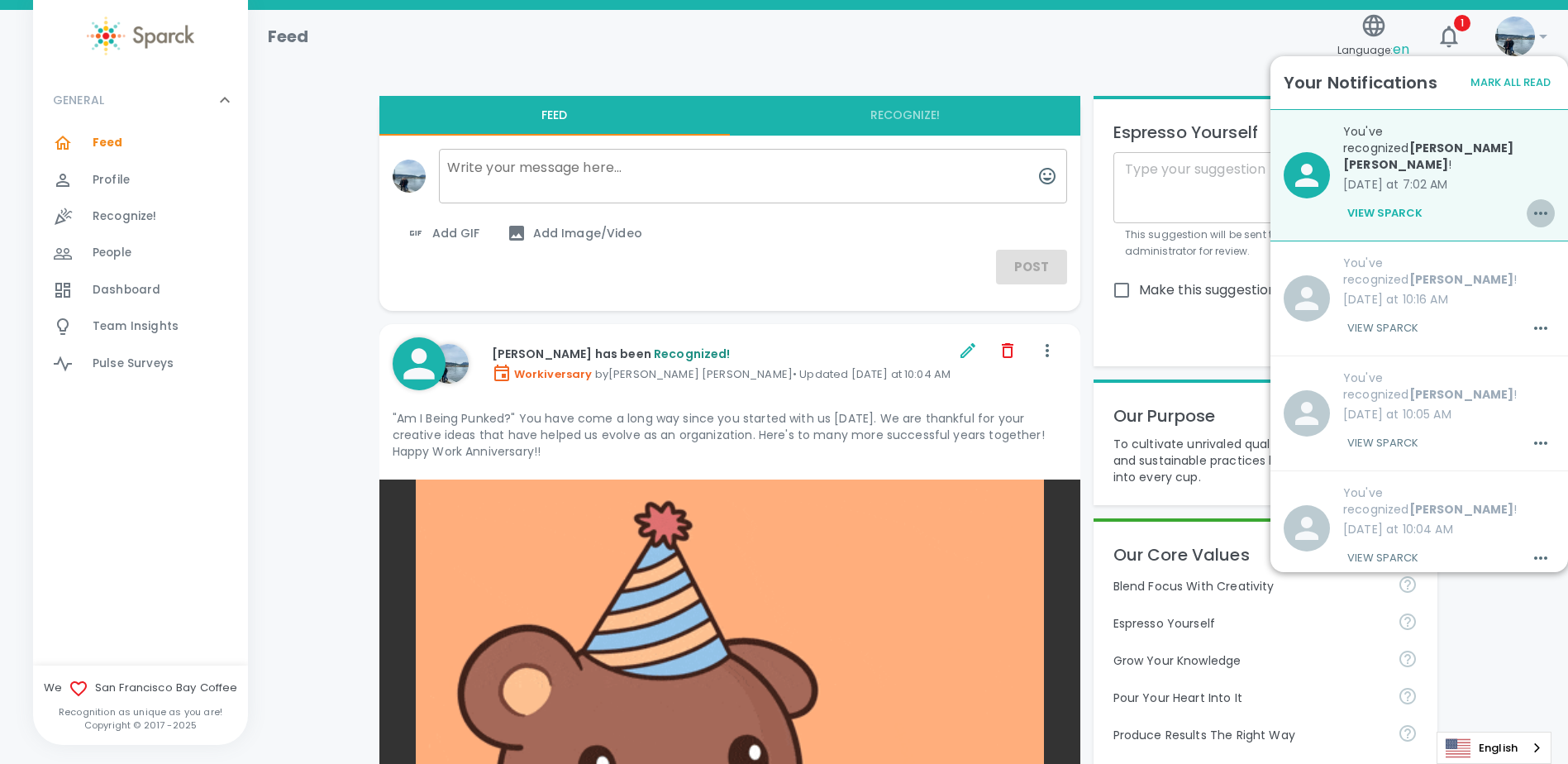
click at [1531, 204] on icon "button" at bounding box center [1541, 214] width 20 height 20
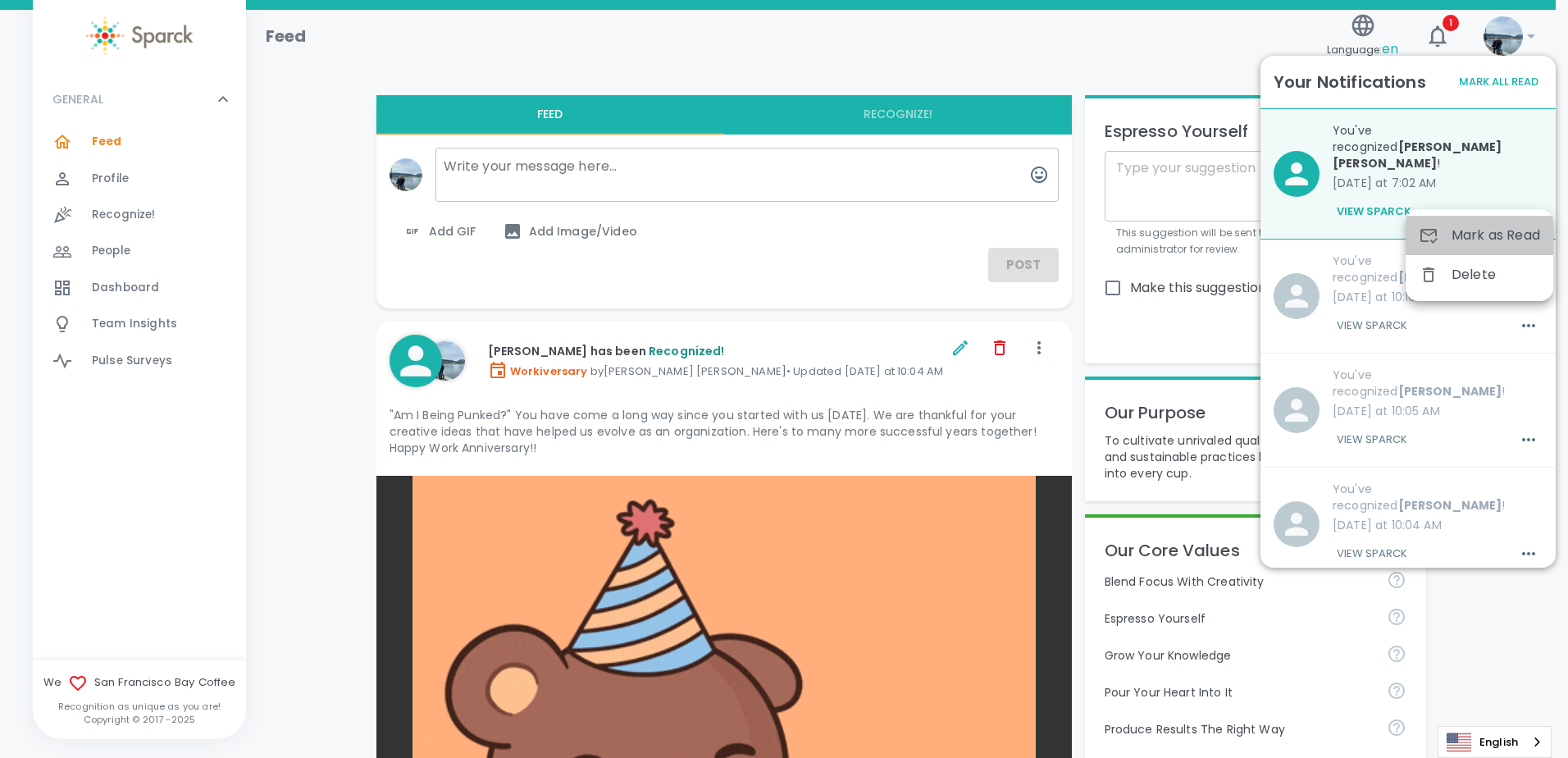
click at [1502, 227] on span "Mark as Read" at bounding box center [1495, 235] width 89 height 20
